Goal: Navigation & Orientation: Find specific page/section

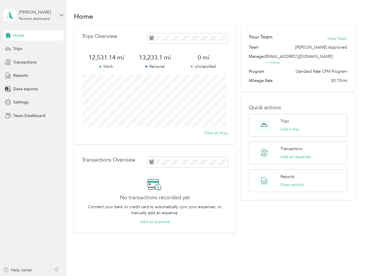
click at [182, 138] on div "Trips Overview 12,531.14 mi Work 13,233.1 mi Personal 0 mi Unclassified View al…" at bounding box center [155, 84] width 162 height 119
click at [33, 15] on div "[PERSON_NAME]" at bounding box center [37, 12] width 36 height 6
click at [33, 35] on div "You’re signed in as [EMAIL_ADDRESS][DOMAIN_NAME] Team dashboard Personal dashbo…" at bounding box center [63, 50] width 121 height 59
click at [8, 35] on div "You’re signed in as [EMAIL_ADDRESS][DOMAIN_NAME] Team dashboard Personal dashbo…" at bounding box center [63, 50] width 121 height 59
click at [33, 49] on div "Trips" at bounding box center [33, 49] width 60 height 10
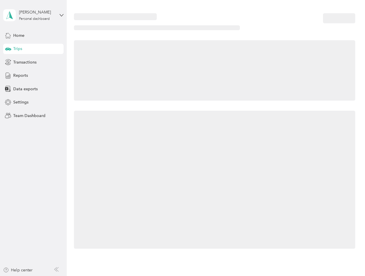
click at [8, 49] on icon at bounding box center [8, 48] width 6 height 3
click at [33, 62] on span "Transactions" at bounding box center [24, 62] width 23 height 6
click at [8, 62] on icon at bounding box center [8, 62] width 6 height 6
click at [33, 76] on div "Reports" at bounding box center [33, 75] width 60 height 10
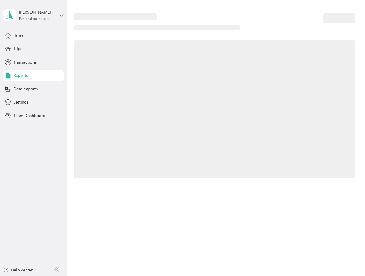
click at [8, 76] on icon at bounding box center [8, 75] width 6 height 6
